Goal: Check status: Check status

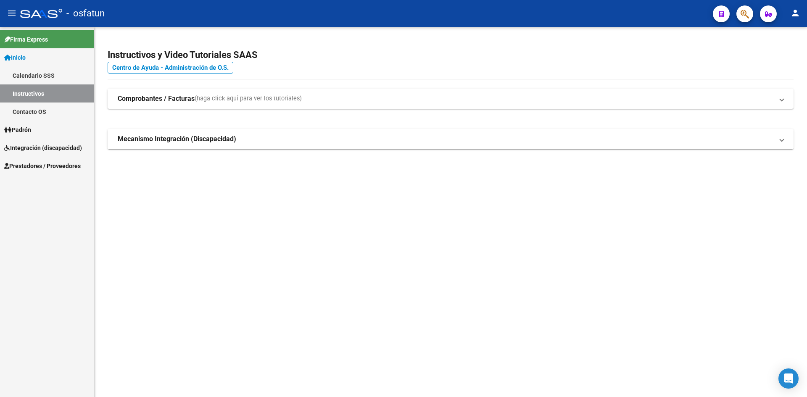
click at [33, 60] on link "Inicio" at bounding box center [47, 57] width 94 height 18
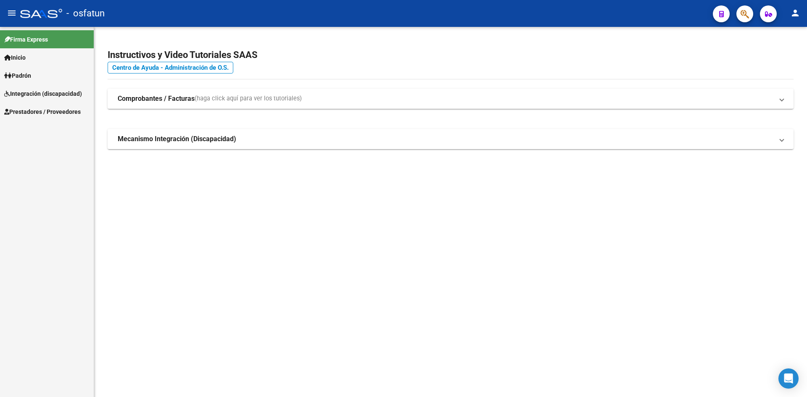
click at [42, 71] on link "Padrón" at bounding box center [47, 75] width 94 height 18
click at [40, 61] on link "Inicio" at bounding box center [47, 57] width 94 height 18
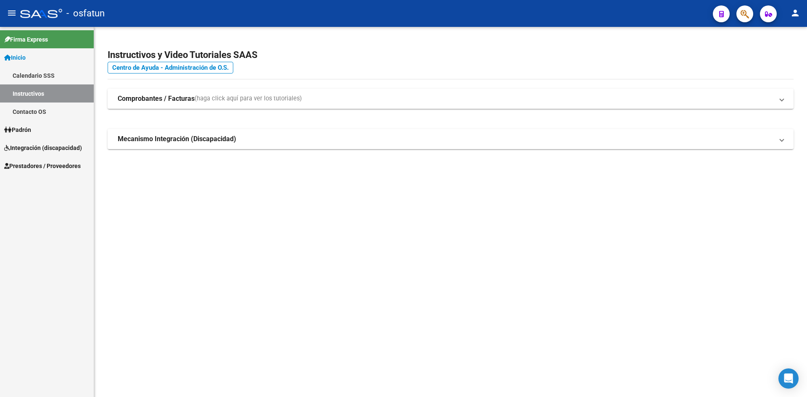
click at [43, 133] on link "Padrón" at bounding box center [47, 130] width 94 height 18
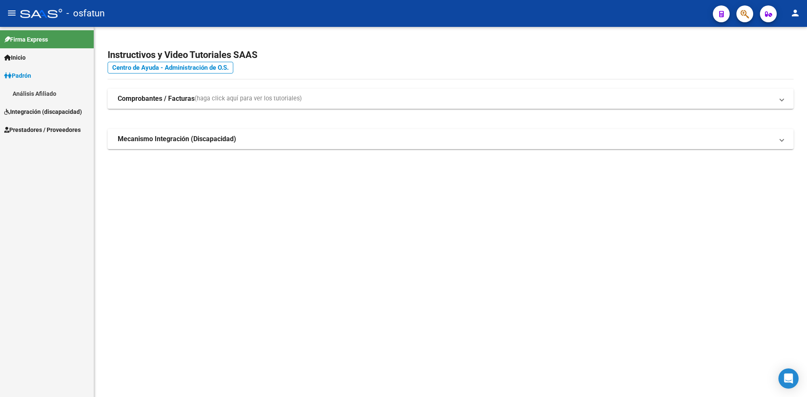
click at [42, 87] on link "Análisis Afiliado" at bounding box center [47, 93] width 94 height 18
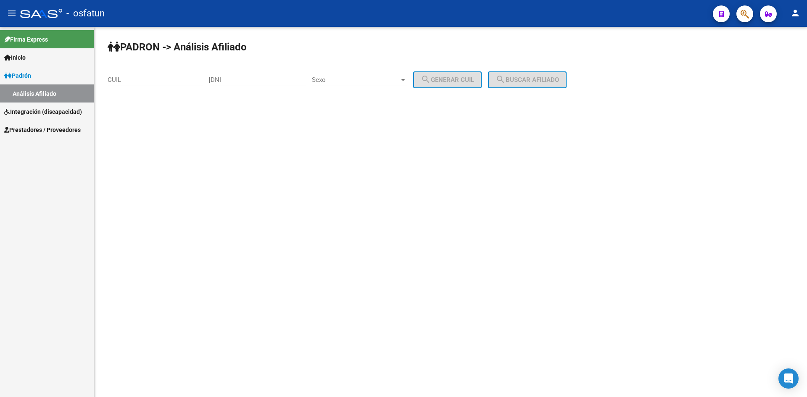
click at [223, 81] on input "DNI" at bounding box center [257, 80] width 95 height 8
paste input "32038288"
type input "32038288"
click at [340, 74] on div "Sexo Sexo" at bounding box center [359, 77] width 95 height 18
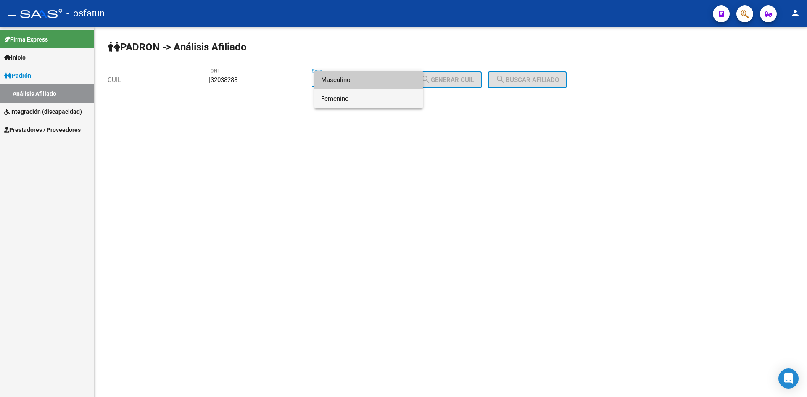
click at [357, 101] on span "Femenino" at bounding box center [368, 98] width 95 height 19
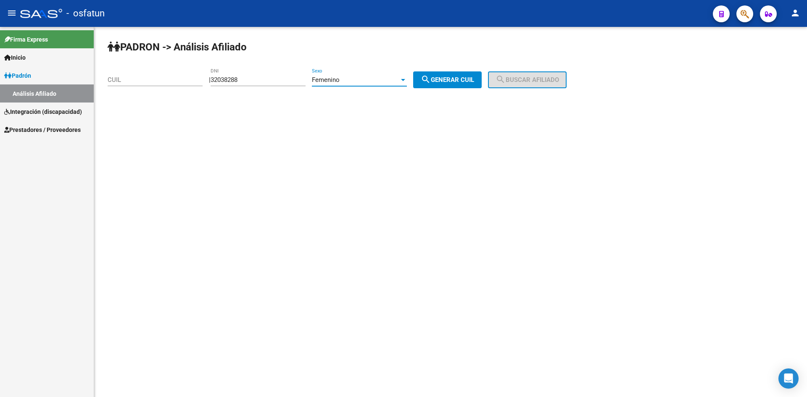
click at [451, 76] on span "search Generar CUIL" at bounding box center [447, 80] width 53 height 8
type input "27-32038288-8"
click at [548, 80] on span "search Buscar afiliado" at bounding box center [526, 80] width 63 height 8
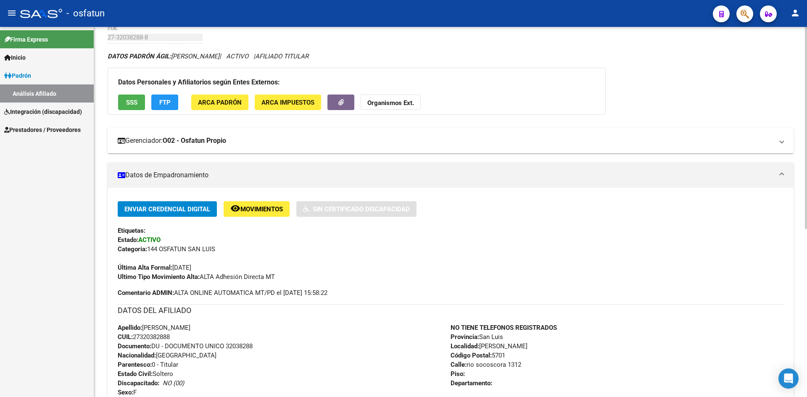
scroll to position [42, 0]
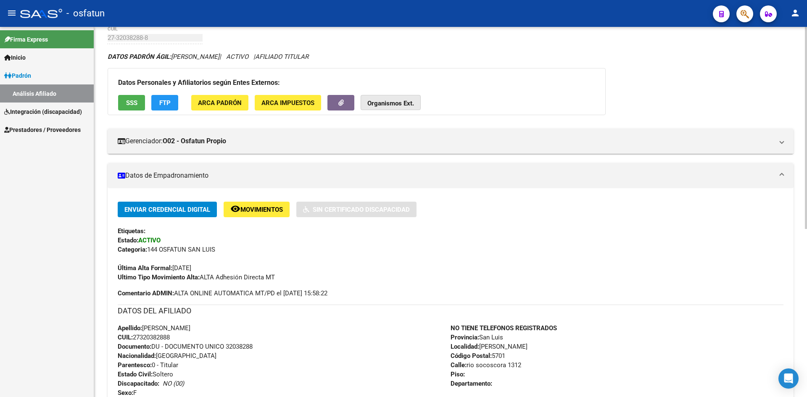
click at [385, 105] on strong "Organismos Ext." at bounding box center [390, 104] width 47 height 8
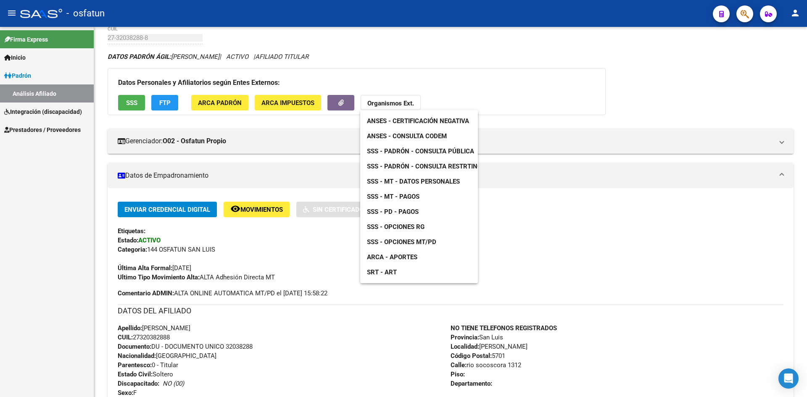
click at [410, 195] on span "SSS - MT - Pagos" at bounding box center [393, 197] width 53 height 8
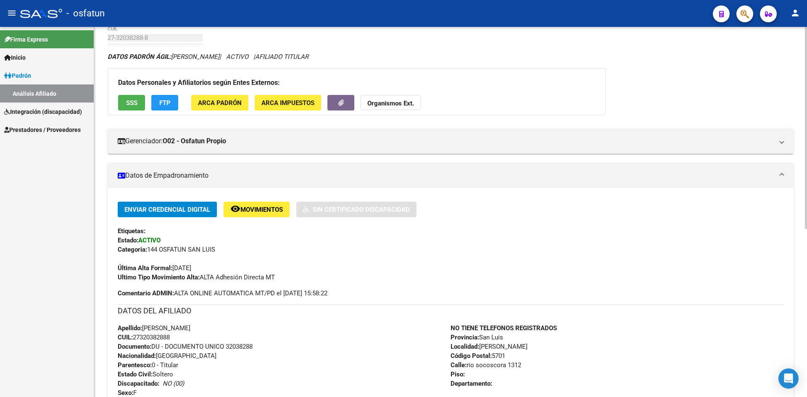
scroll to position [0, 0]
